Goal: Task Accomplishment & Management: Manage account settings

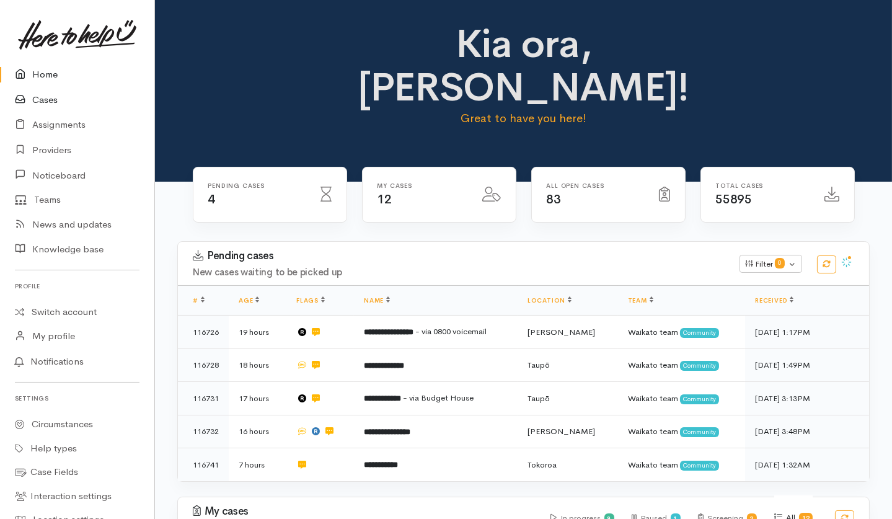
click at [45, 91] on link "Cases" at bounding box center [77, 99] width 154 height 25
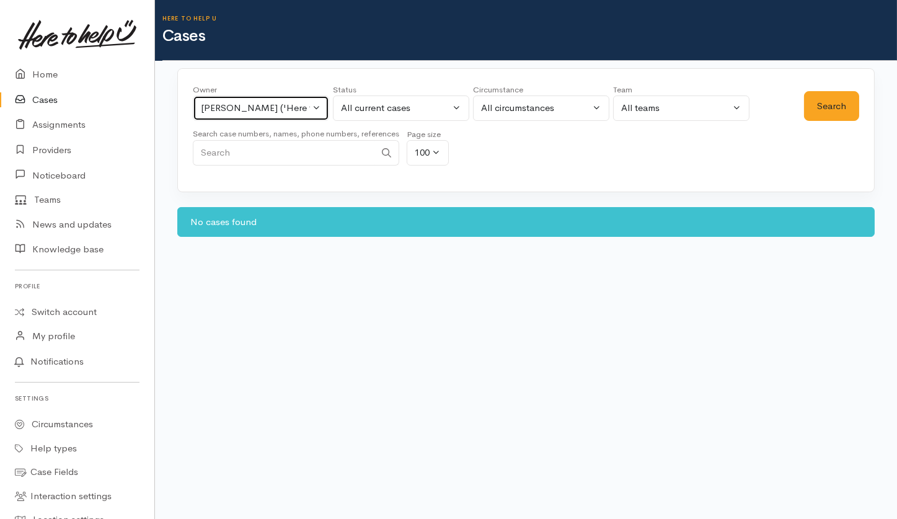
click at [296, 117] on button "[PERSON_NAME] ('Here to help u')" at bounding box center [261, 107] width 136 height 25
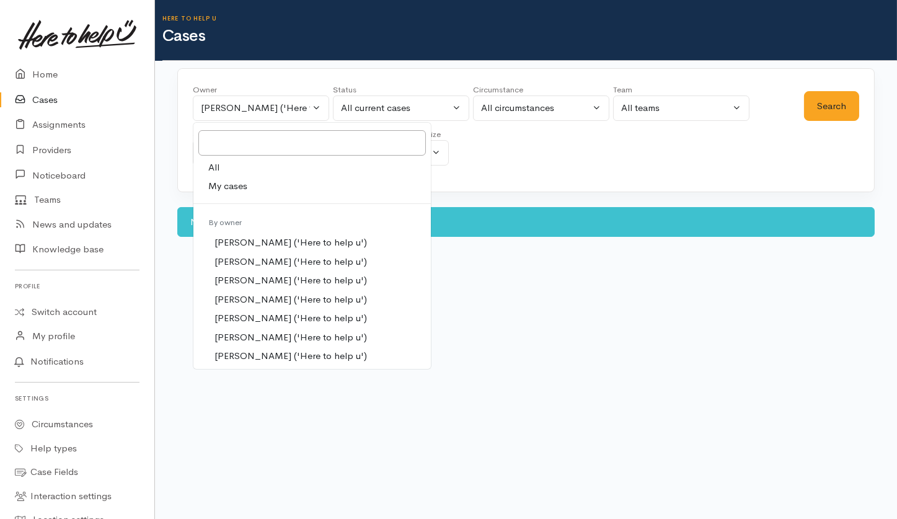
click at [244, 189] on span "My cases" at bounding box center [227, 186] width 39 height 14
select select "202"
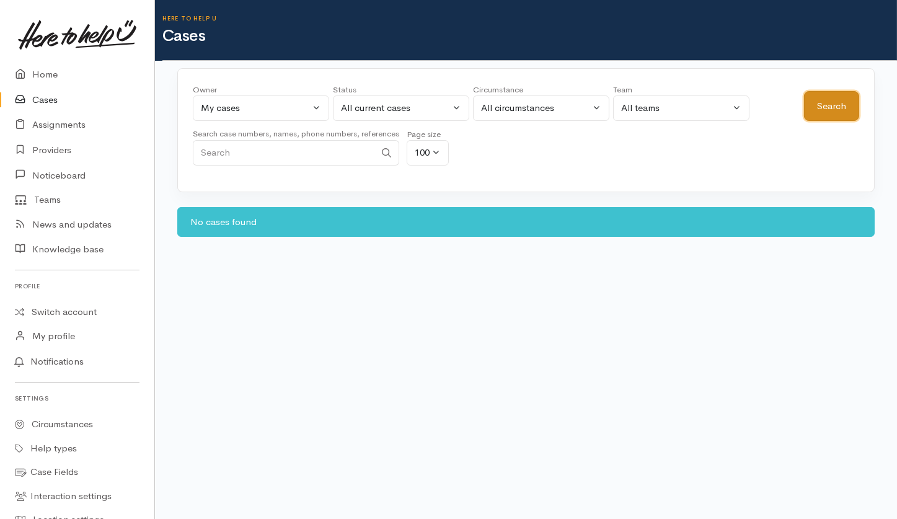
click at [815, 113] on button "Search" at bounding box center [831, 106] width 55 height 30
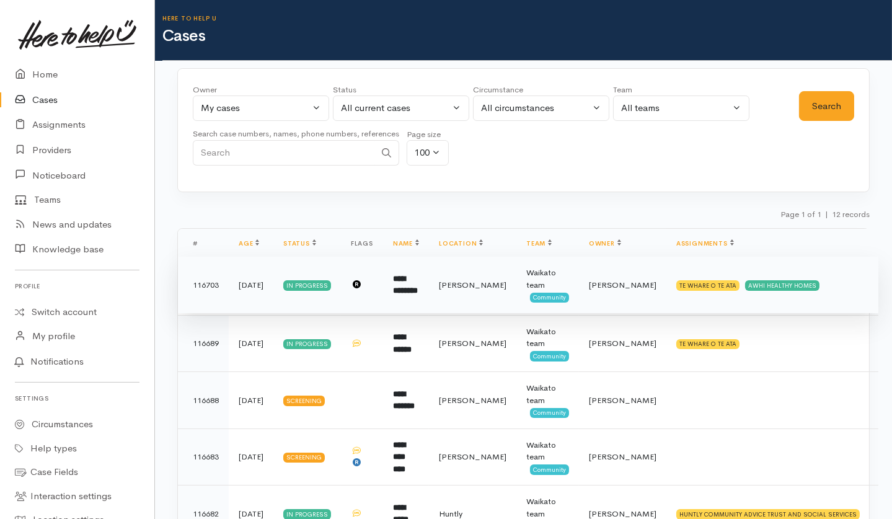
click at [477, 296] on td "[PERSON_NAME]" at bounding box center [472, 285] width 87 height 57
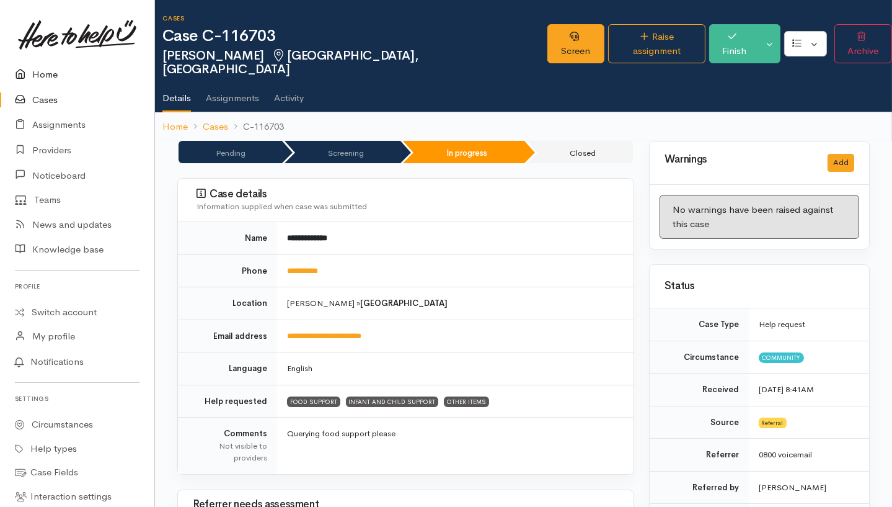
click at [46, 76] on link "Home" at bounding box center [77, 74] width 154 height 25
